Goal: Task Accomplishment & Management: Use online tool/utility

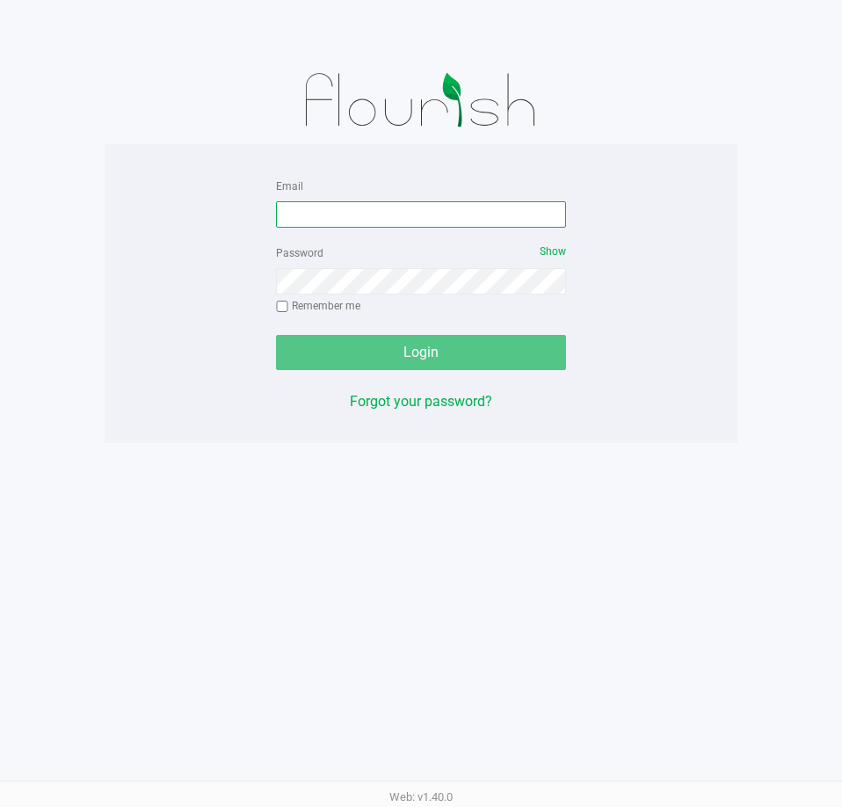
click at [308, 208] on input "Email" at bounding box center [421, 214] width 290 height 26
type input "[EMAIL_ADDRESS][DOMAIN_NAME]"
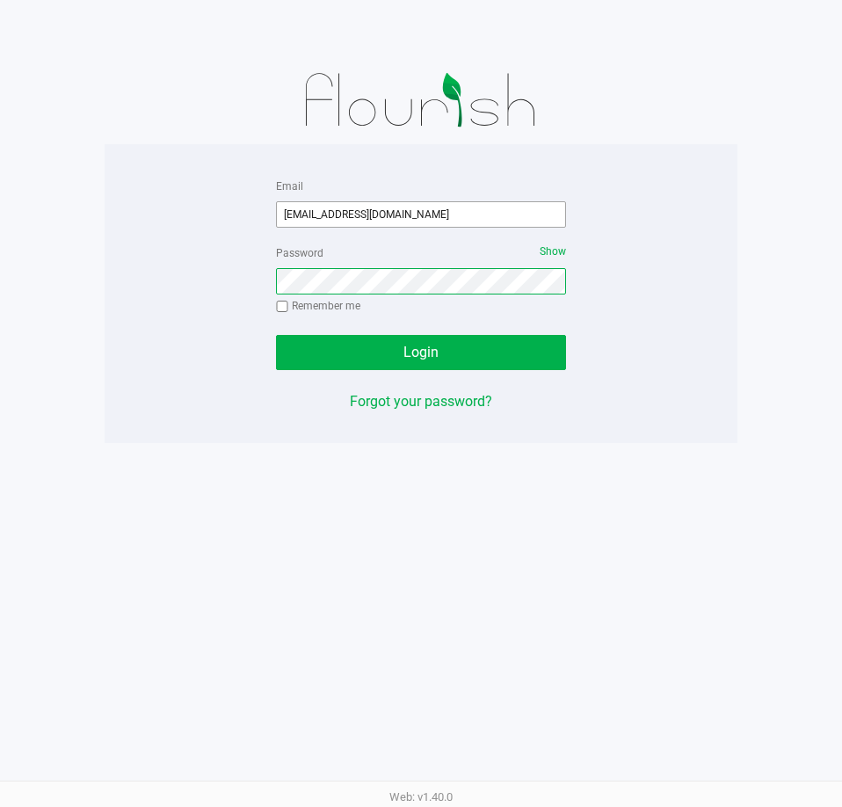
click at [276, 335] on button "Login" at bounding box center [421, 352] width 290 height 35
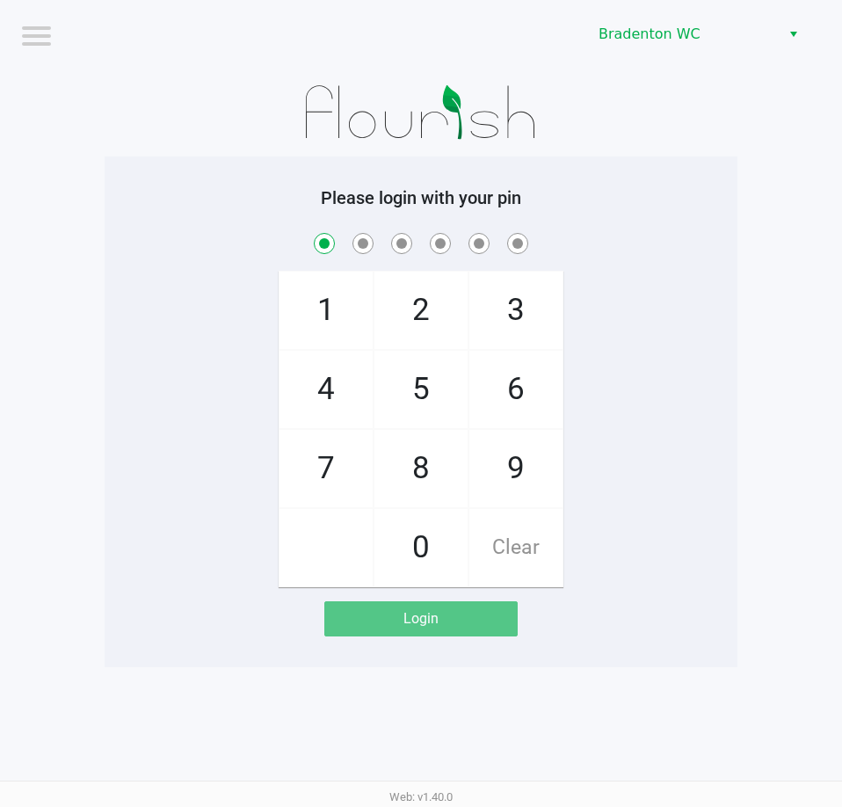
checkbox input "true"
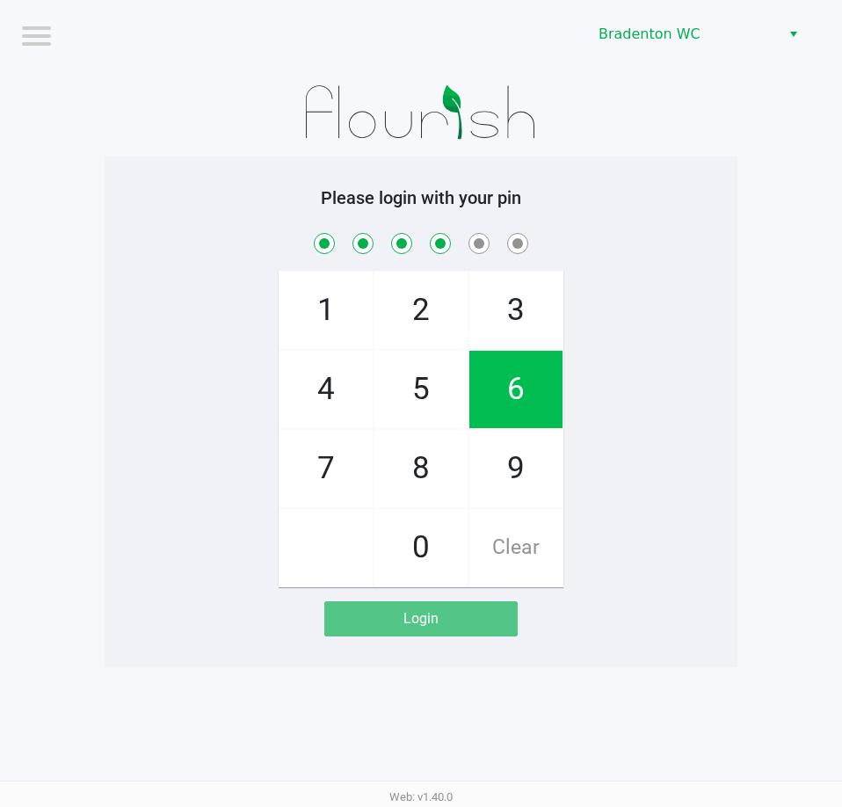
checkbox input "true"
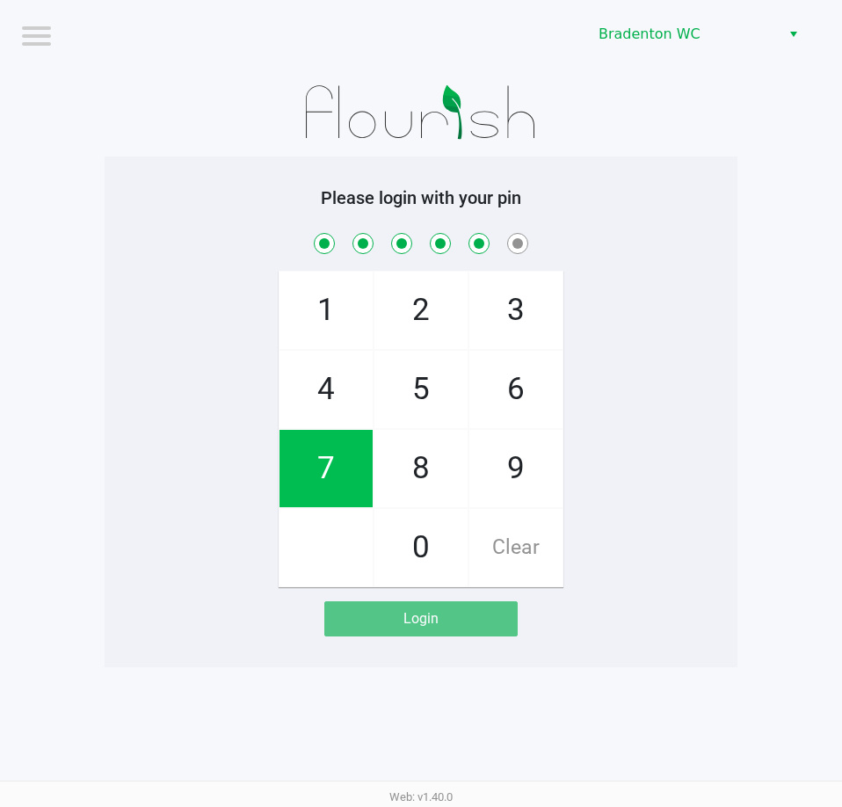
checkbox input "true"
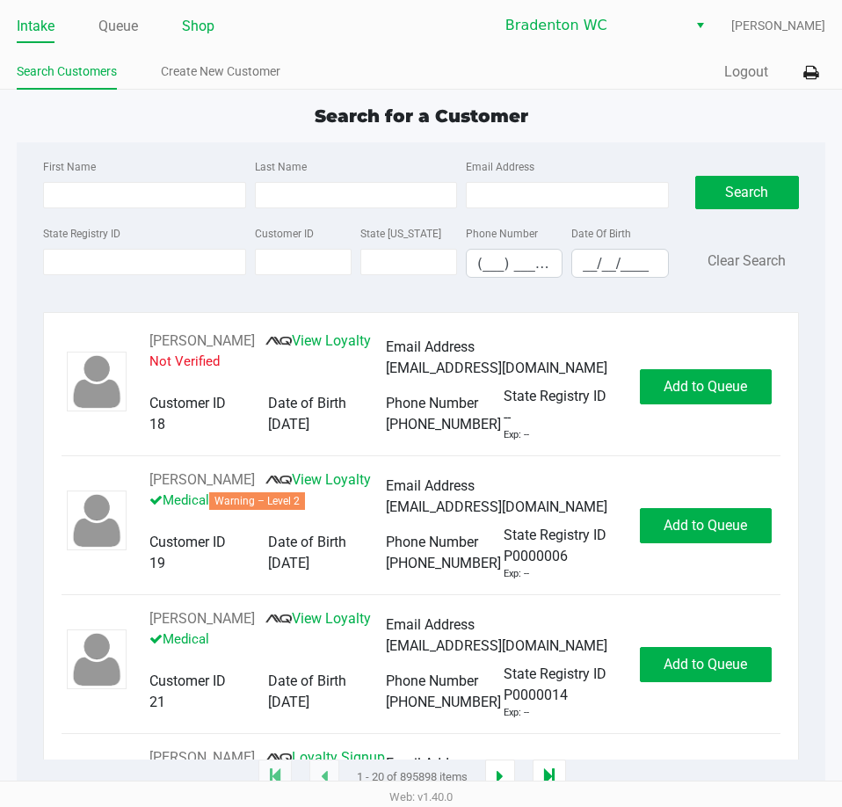
click at [185, 38] on link "Shop" at bounding box center [198, 26] width 33 height 25
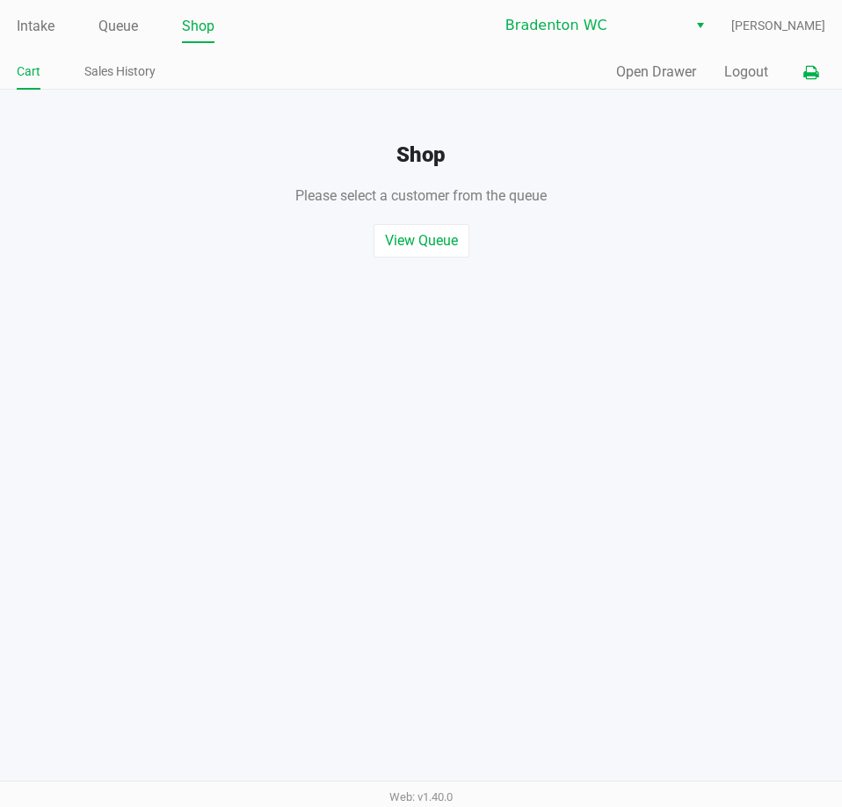
click at [810, 72] on icon at bounding box center [810, 73] width 15 height 12
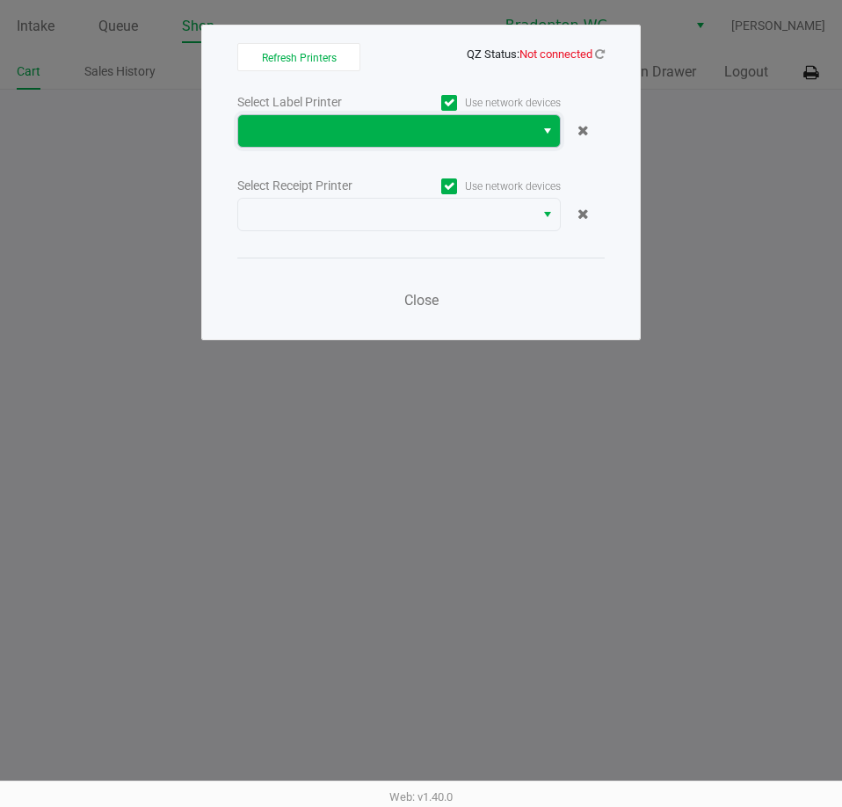
click at [460, 127] on span at bounding box center [386, 130] width 275 height 21
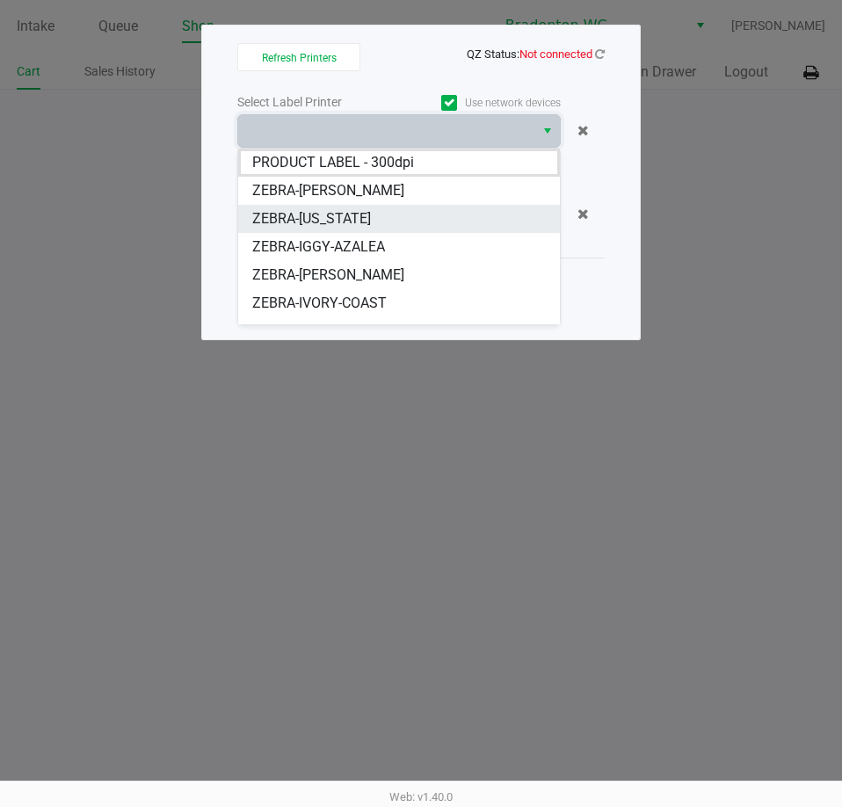
scroll to position [88, 0]
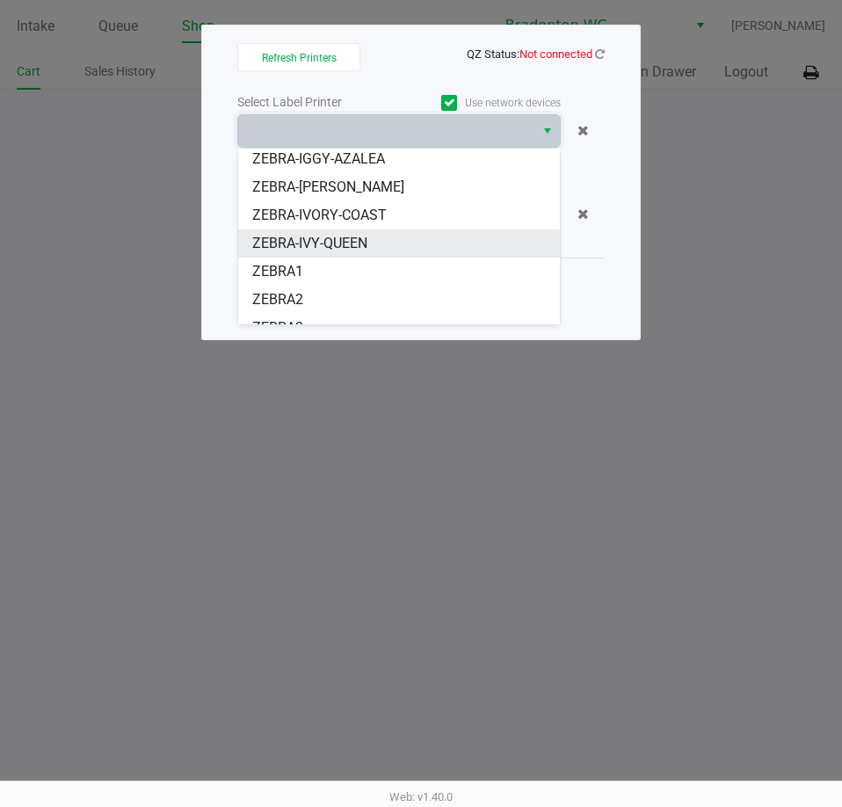
click at [305, 241] on span "ZEBRA-IVY-QUEEN" at bounding box center [309, 243] width 115 height 21
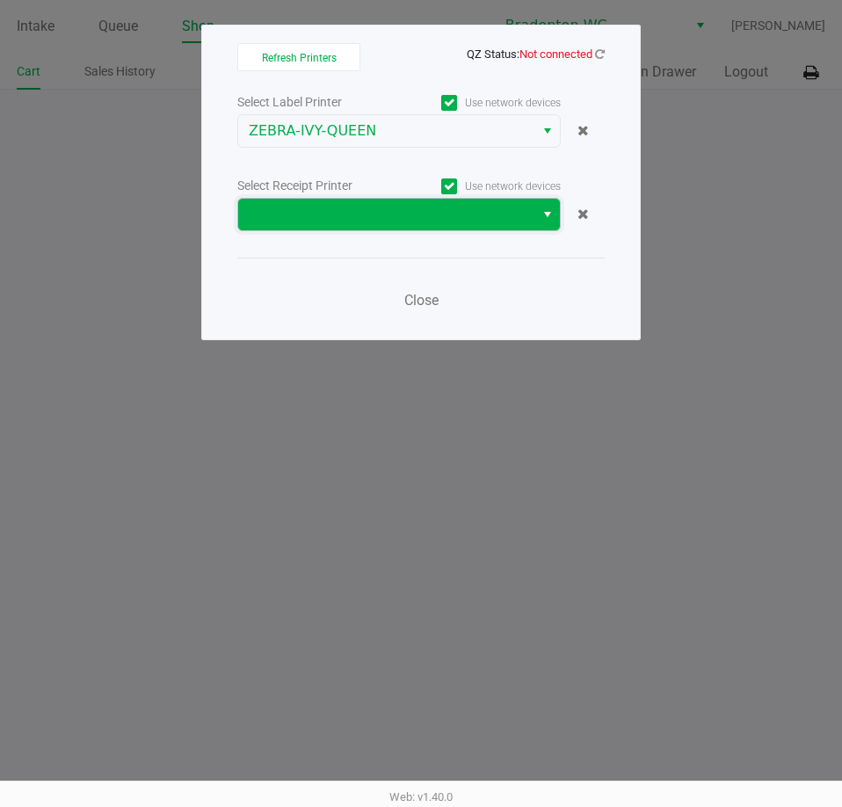
click at [320, 222] on span at bounding box center [386, 214] width 275 height 21
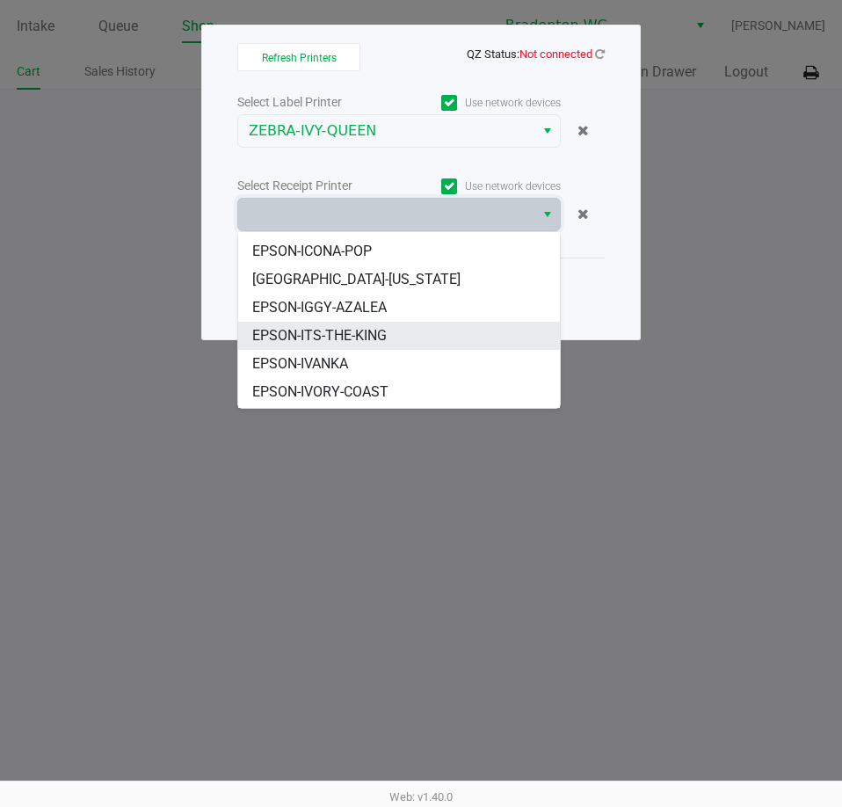
scroll to position [162, 0]
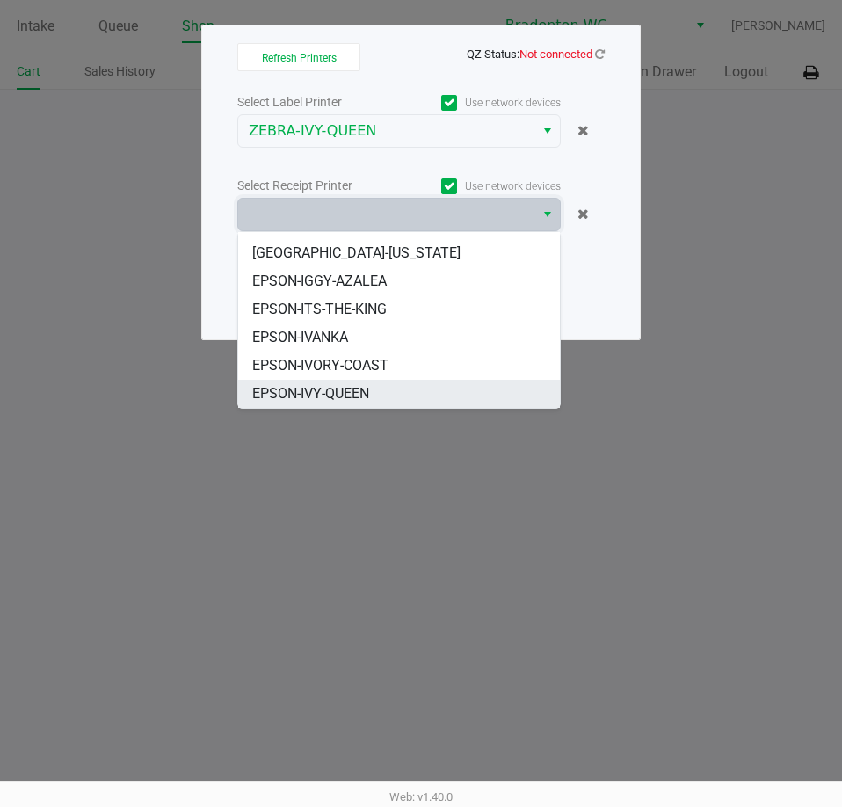
click at [322, 385] on span "EPSON-IVY-QUEEN" at bounding box center [310, 393] width 117 height 21
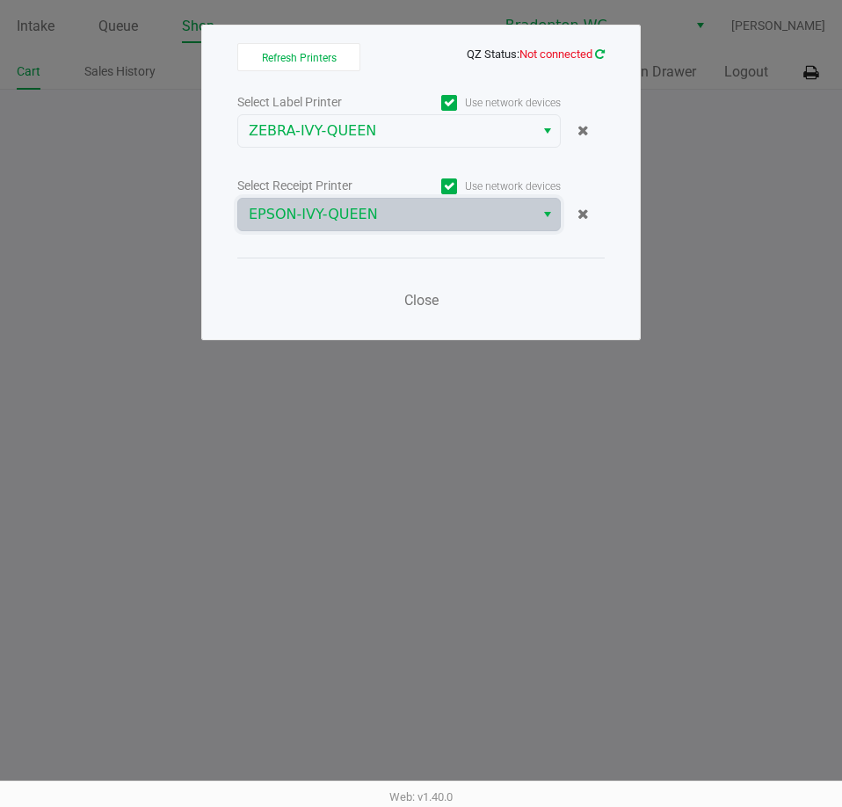
click at [602, 55] on icon at bounding box center [600, 53] width 10 height 11
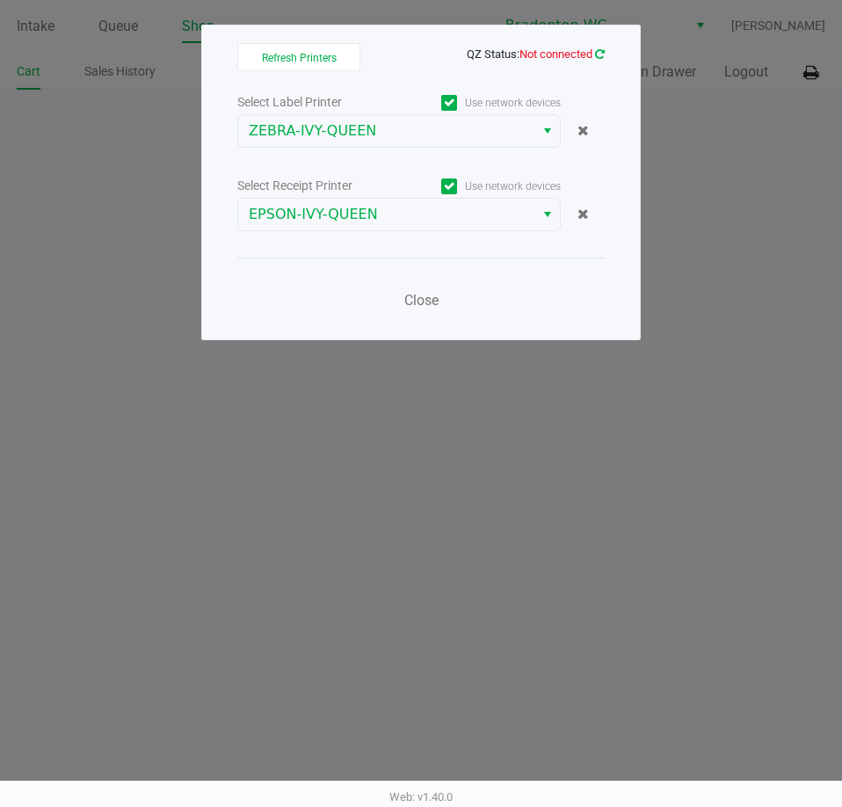
click at [598, 54] on icon at bounding box center [600, 53] width 10 height 11
click at [430, 305] on span "Close" at bounding box center [421, 300] width 34 height 17
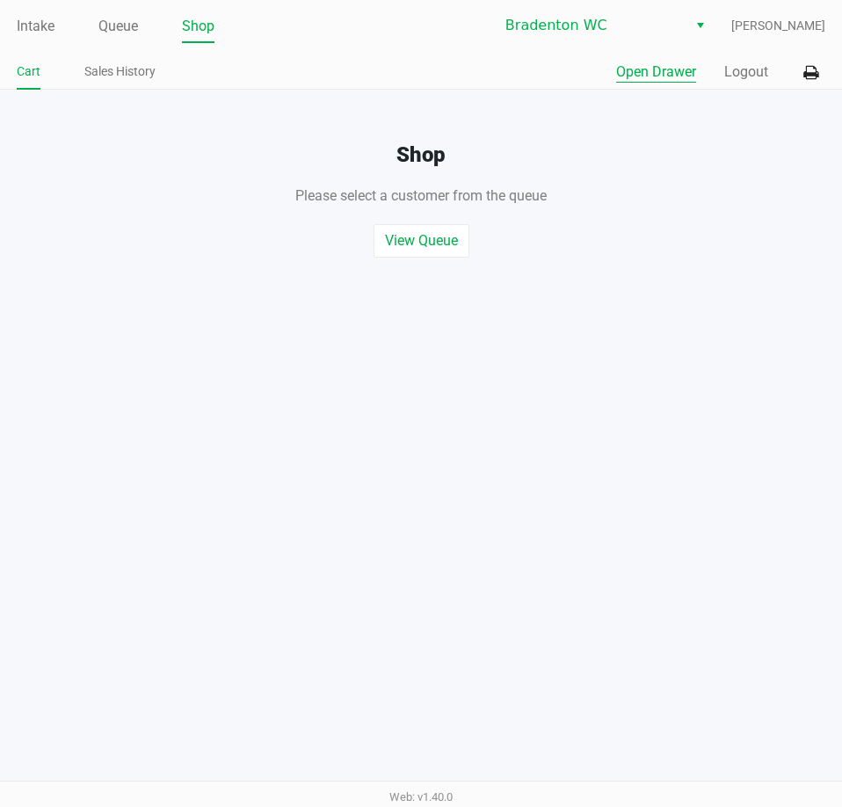
click at [672, 82] on button "Open Drawer" at bounding box center [656, 72] width 80 height 21
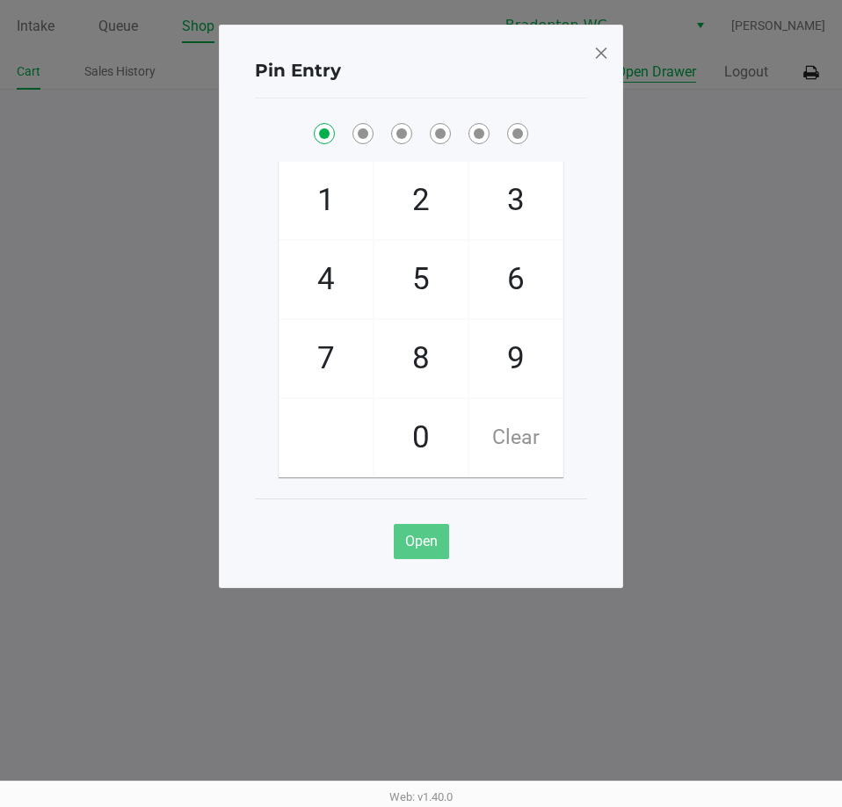
checkbox input "true"
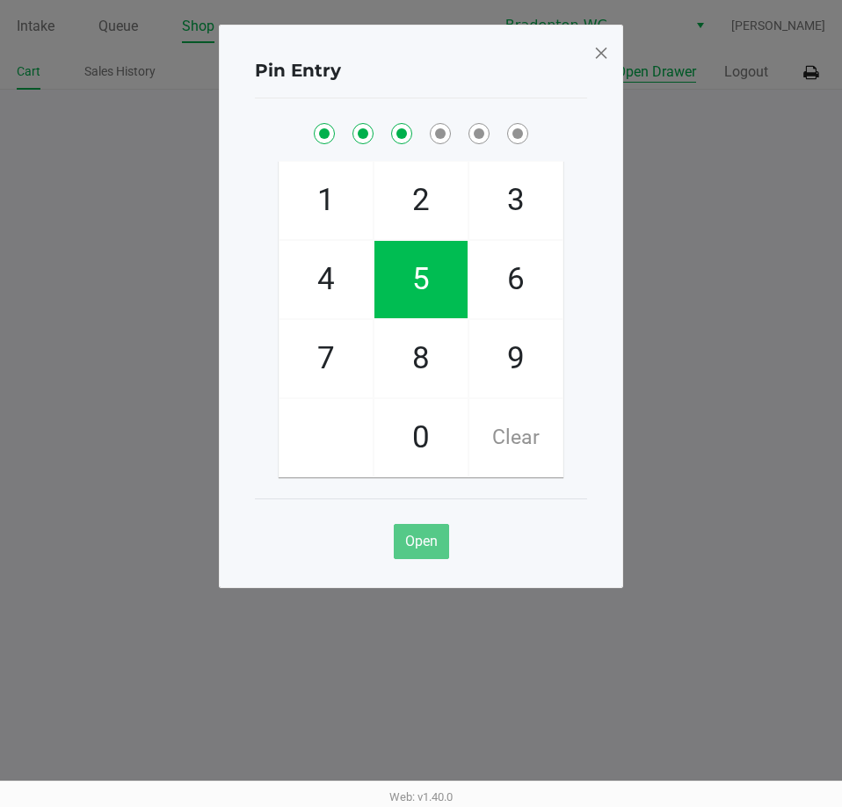
checkbox input "true"
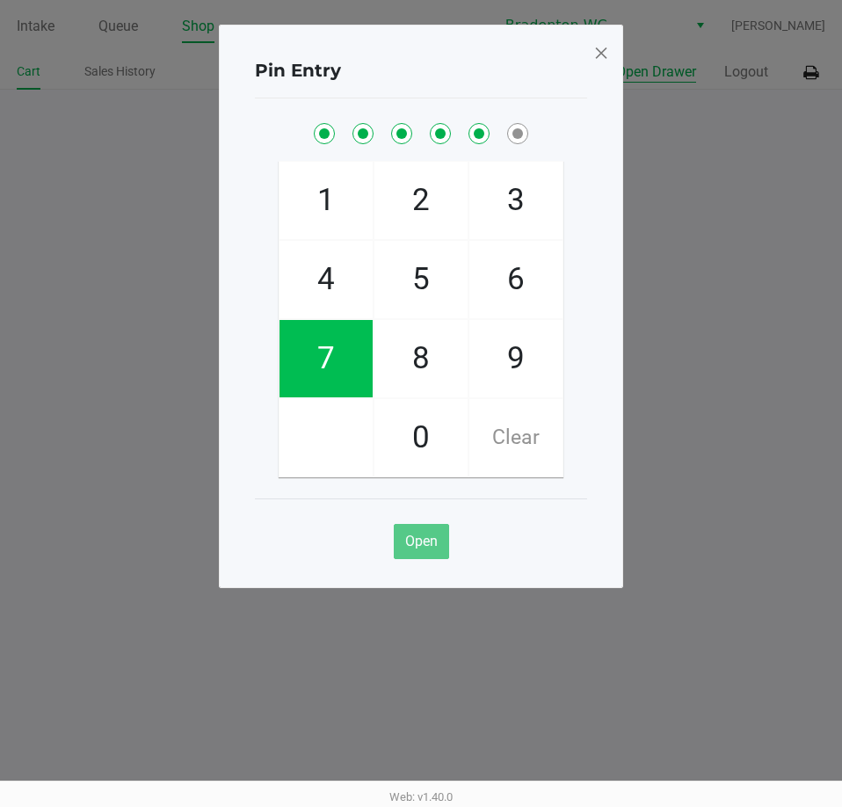
checkbox input "true"
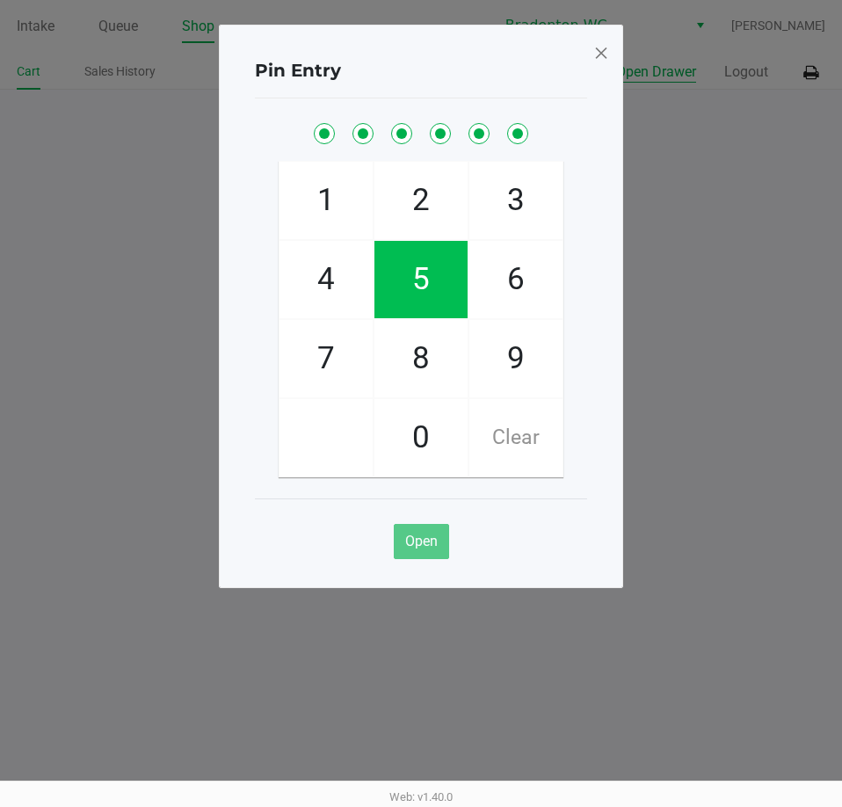
checkbox input "true"
